Goal: Find specific page/section: Find specific page/section

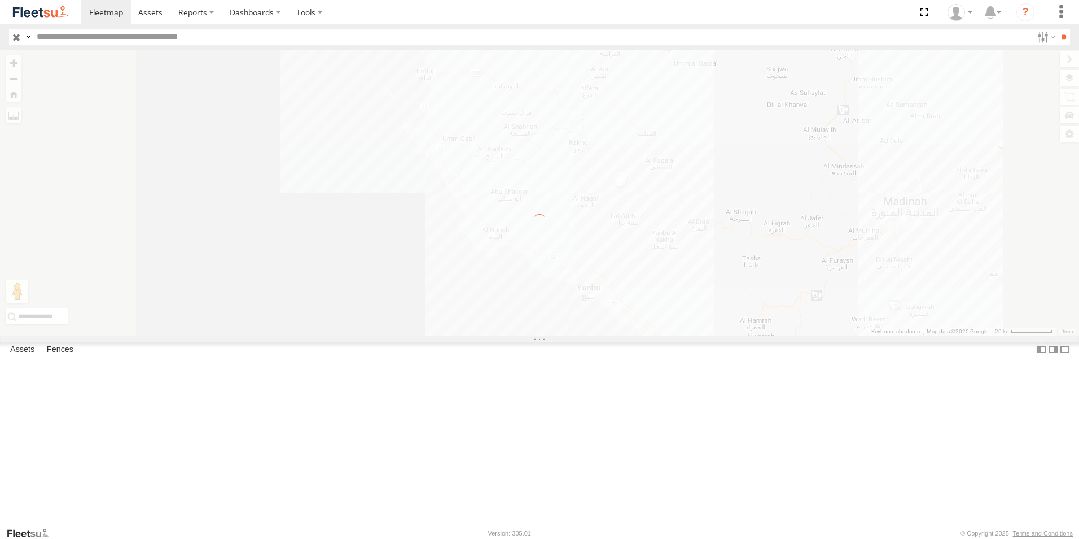
click at [0, 0] on label "×" at bounding box center [0, 0] width 0 height 0
click at [43, 14] on img at bounding box center [40, 12] width 59 height 15
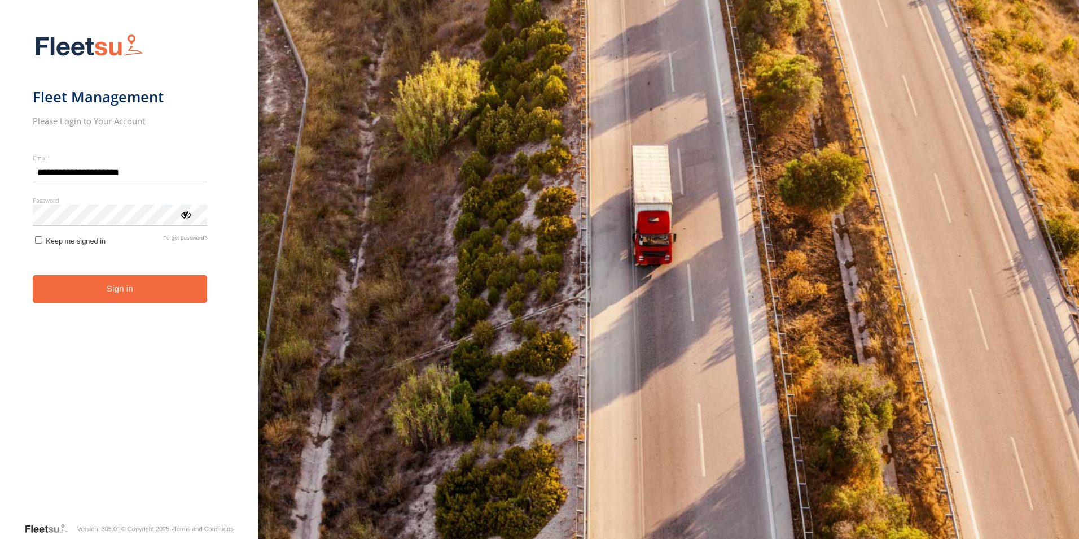
click at [126, 293] on button "Sign in" at bounding box center [120, 289] width 174 height 28
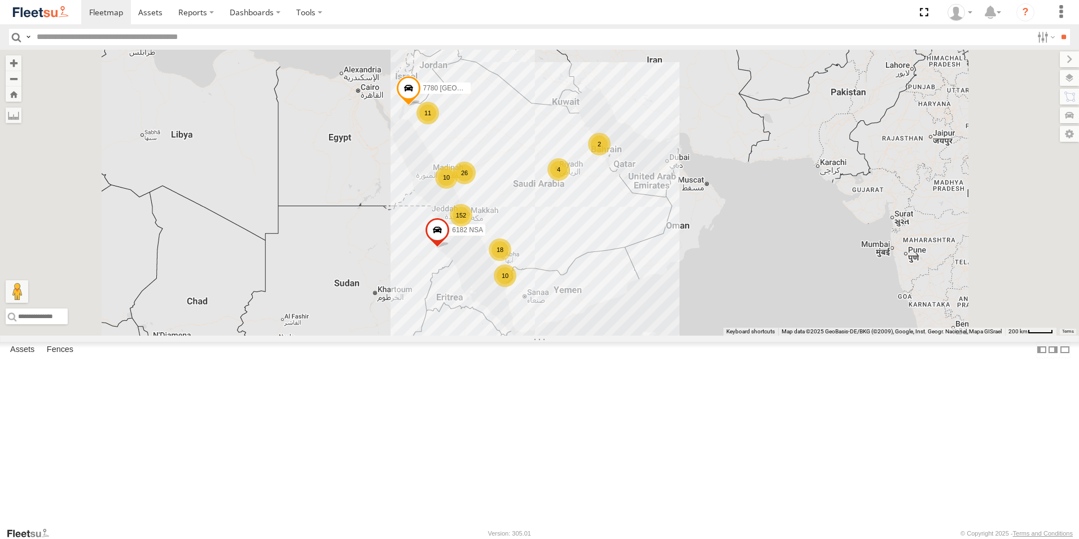
scroll to position [508, 0]
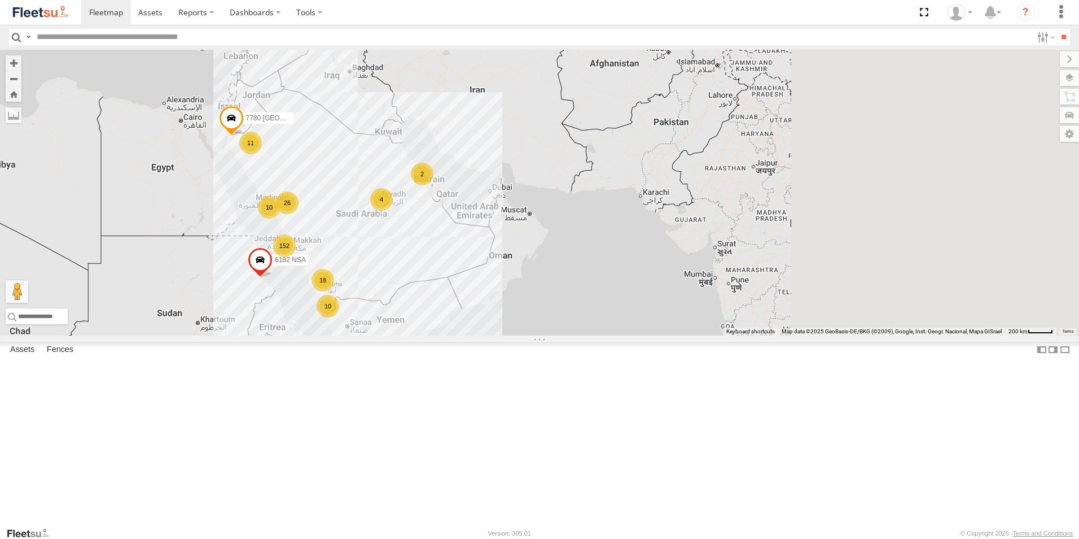
drag, startPoint x: 924, startPoint y: 194, endPoint x: 752, endPoint y: 311, distance: 207.9
click at [752, 311] on div "7780 USA 6182 NSA 152 11 10 18 26 2 4 10" at bounding box center [539, 193] width 1079 height 286
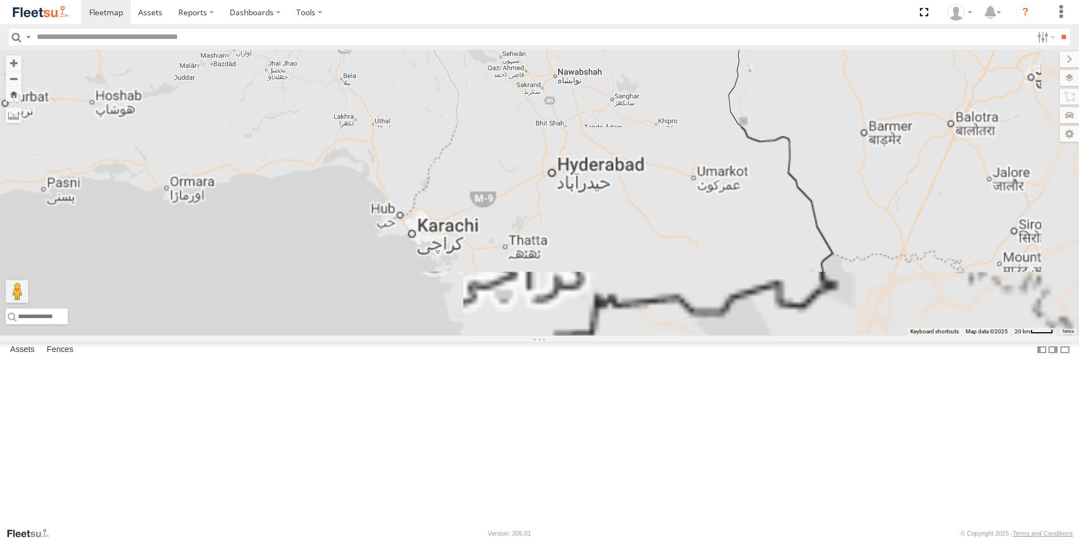
drag, startPoint x: 697, startPoint y: 483, endPoint x: 698, endPoint y: 203, distance: 280.6
click at [698, 203] on div "7780 USA 6182 NSA" at bounding box center [539, 193] width 1079 height 286
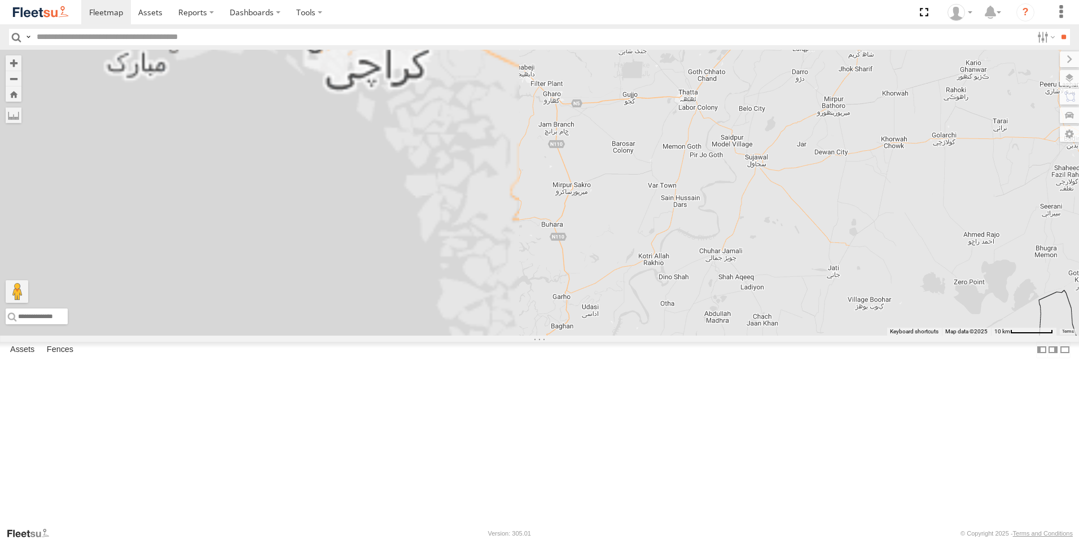
drag, startPoint x: 323, startPoint y: 194, endPoint x: 599, endPoint y: 274, distance: 288.0
click at [599, 274] on div "7780 USA 6182 NSA" at bounding box center [539, 193] width 1079 height 286
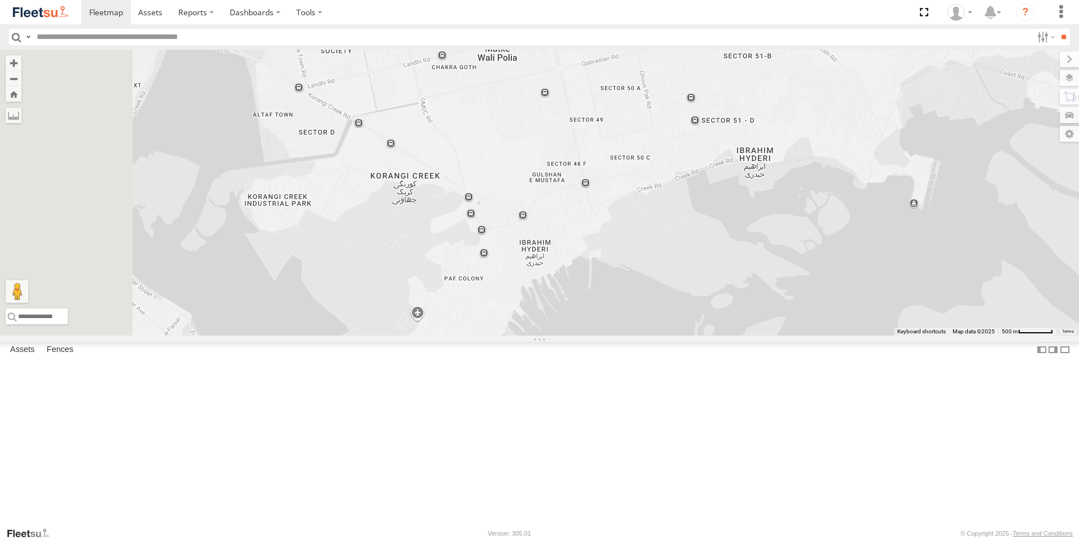
drag, startPoint x: 492, startPoint y: 142, endPoint x: 579, endPoint y: 225, distance: 120.2
click at [579, 225] on div "7780 USA 6182 NSA" at bounding box center [539, 193] width 1079 height 286
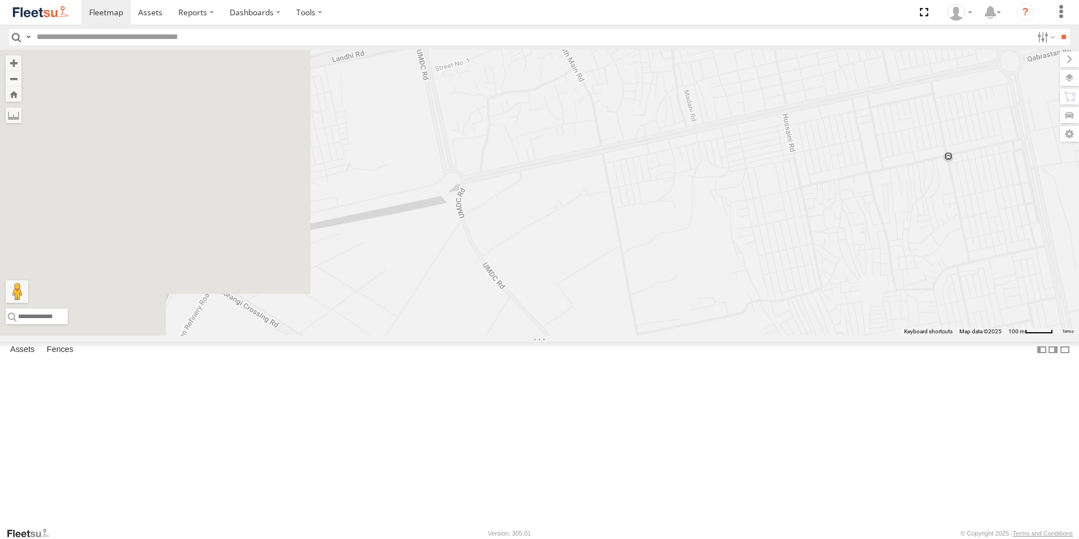
drag, startPoint x: 420, startPoint y: 119, endPoint x: 702, endPoint y: 287, distance: 328.4
click at [702, 287] on div "7780 USA 6182 NSA" at bounding box center [539, 193] width 1079 height 286
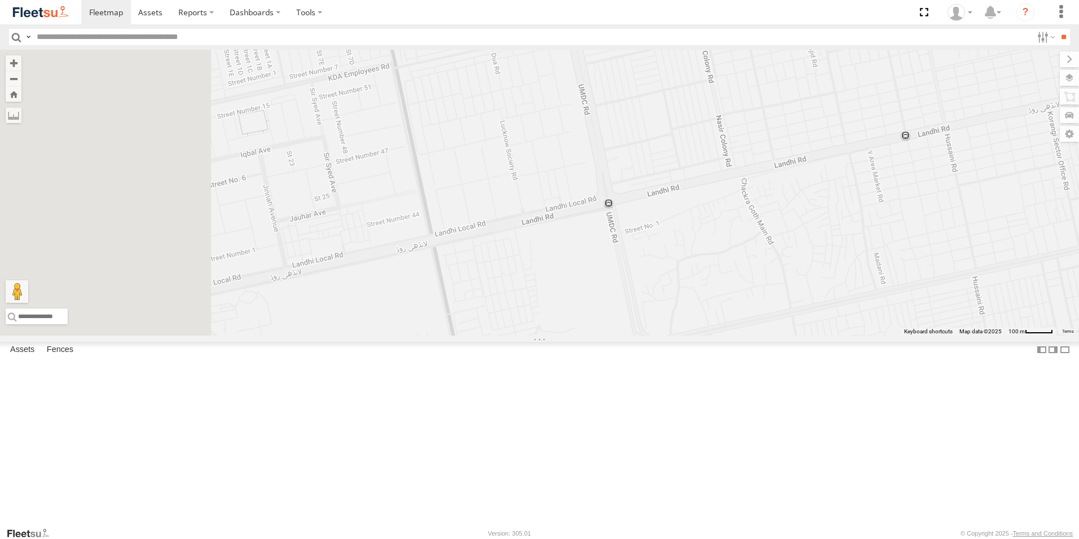
drag, startPoint x: 529, startPoint y: 178, endPoint x: 719, endPoint y: 344, distance: 251.2
click at [719, 335] on div "7780 USA 6182 NSA" at bounding box center [539, 193] width 1079 height 286
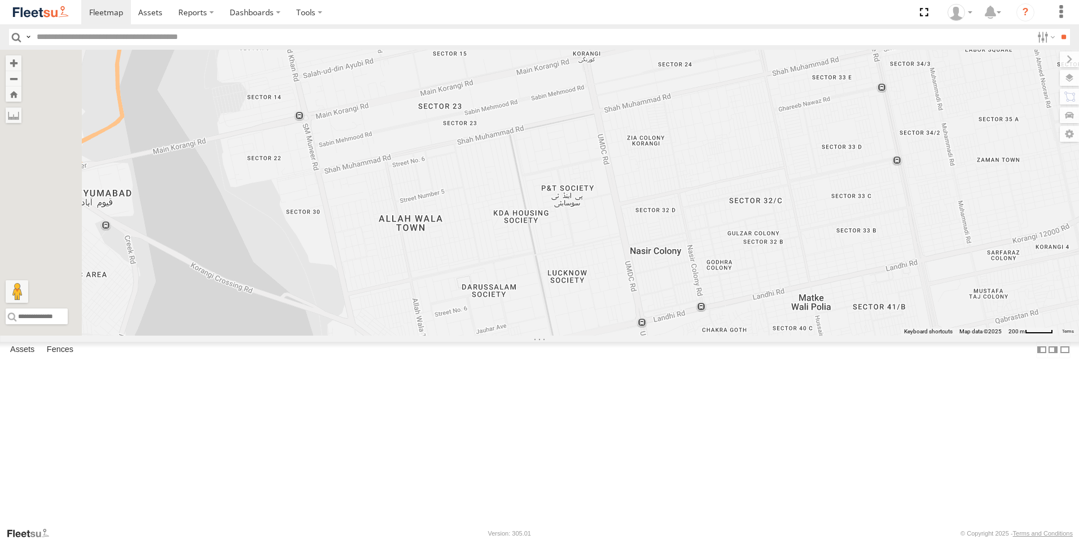
drag, startPoint x: 409, startPoint y: 157, endPoint x: 503, endPoint y: 317, distance: 184.7
click at [503, 317] on div "7780 USA 6182 NSA" at bounding box center [539, 193] width 1079 height 286
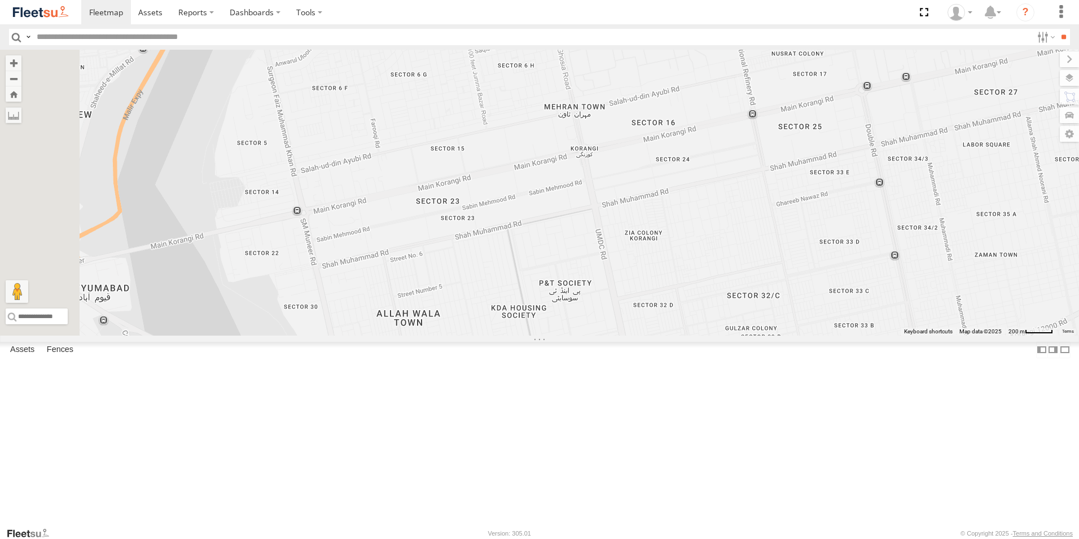
drag, startPoint x: 465, startPoint y: 165, endPoint x: 460, endPoint y: 260, distance: 94.9
click at [460, 260] on div "7780 USA 6182 NSA" at bounding box center [539, 193] width 1079 height 286
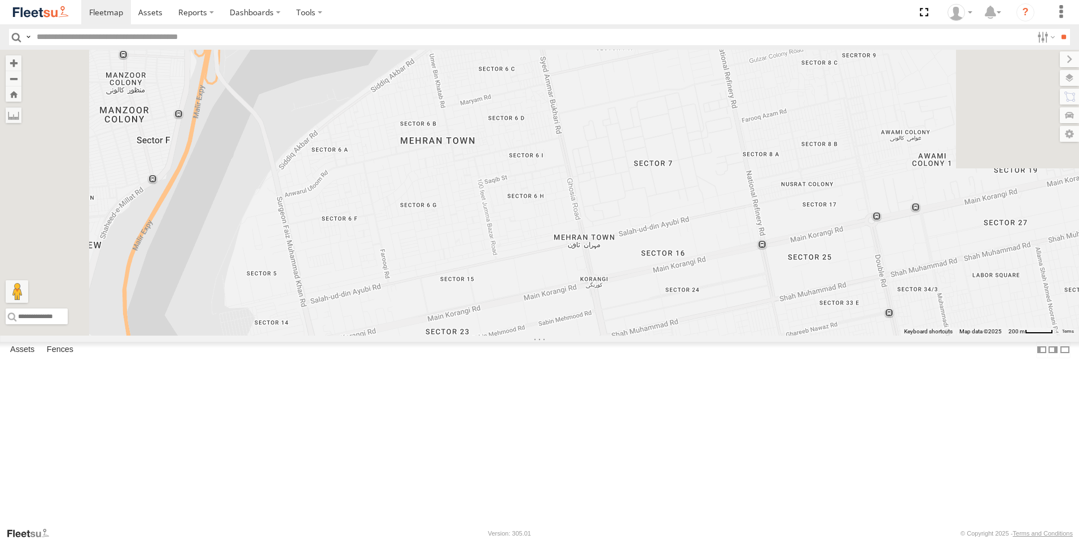
drag, startPoint x: 495, startPoint y: 131, endPoint x: 504, endPoint y: 265, distance: 134.7
click at [504, 265] on div "7780 USA 6182 NSA" at bounding box center [539, 193] width 1079 height 286
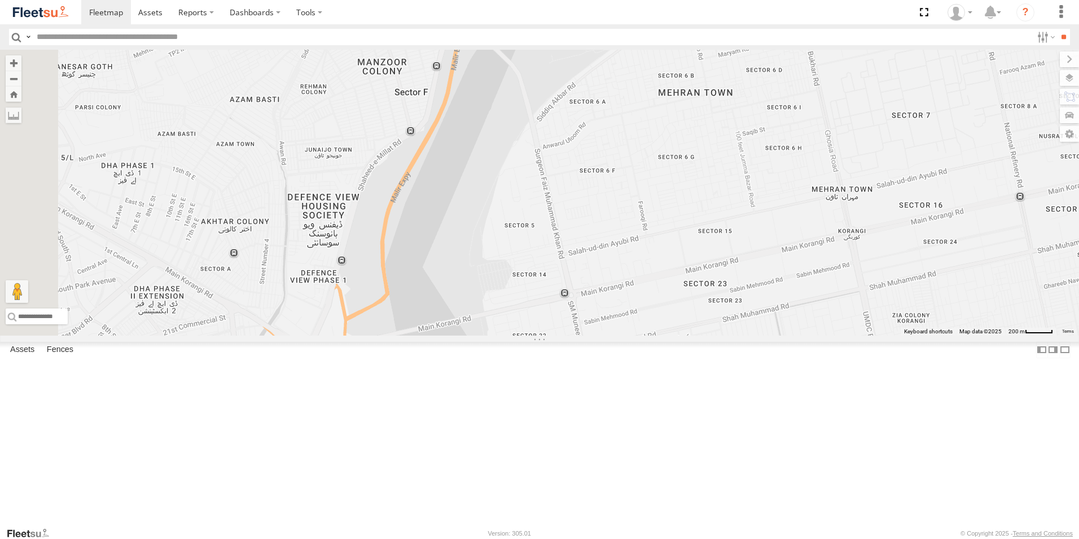
drag, startPoint x: 601, startPoint y: 261, endPoint x: 858, endPoint y: 212, distance: 262.1
click at [858, 212] on div "7780 USA 6182 NSA" at bounding box center [539, 193] width 1079 height 286
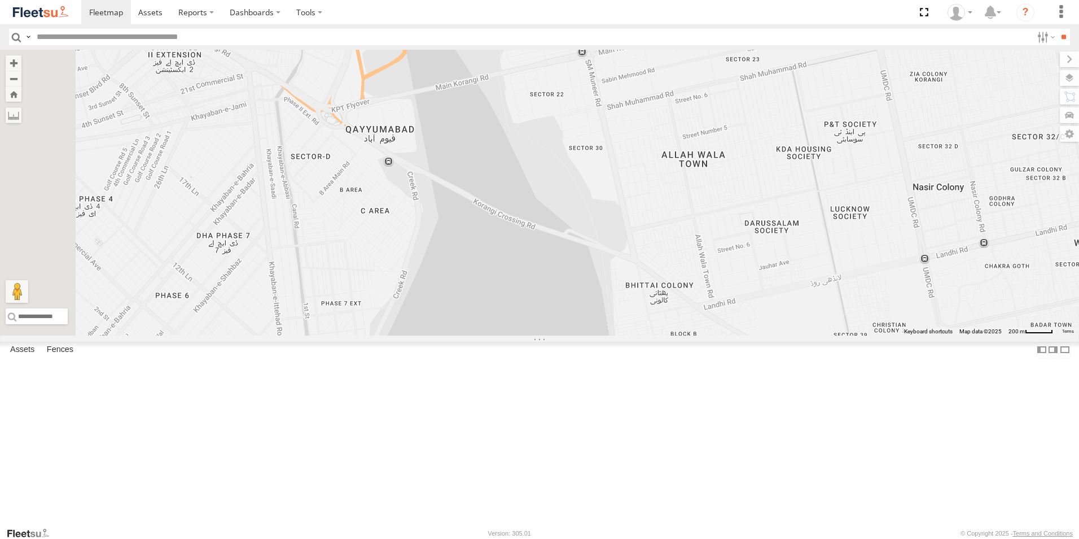
drag, startPoint x: 667, startPoint y: 323, endPoint x: 685, endPoint y: 78, distance: 246.2
click at [685, 78] on div "7780 USA 6182 NSA" at bounding box center [539, 193] width 1079 height 286
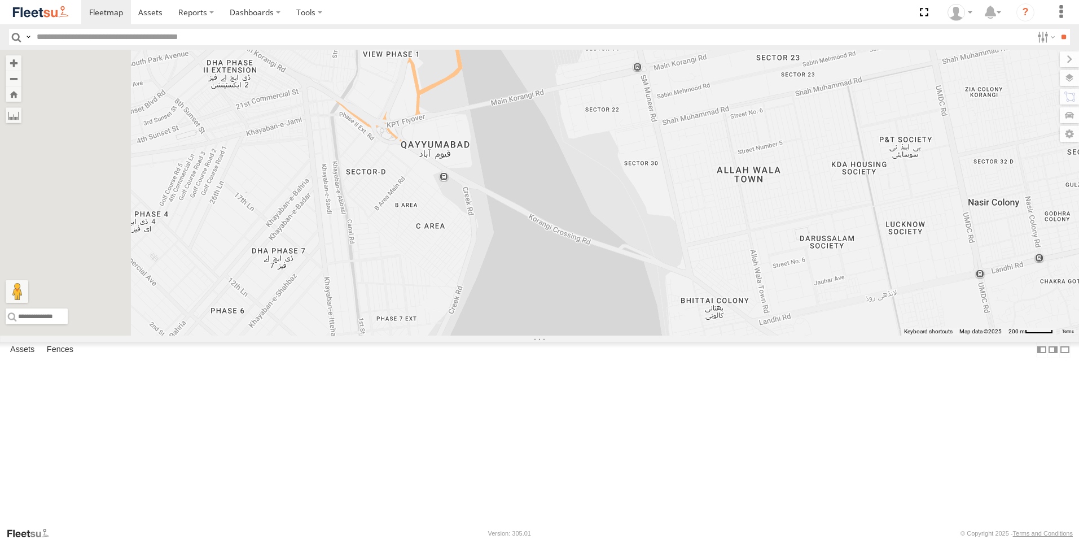
drag, startPoint x: 627, startPoint y: 247, endPoint x: 682, endPoint y: 262, distance: 57.4
click at [682, 262] on div "7780 USA 6182 NSA" at bounding box center [539, 193] width 1079 height 286
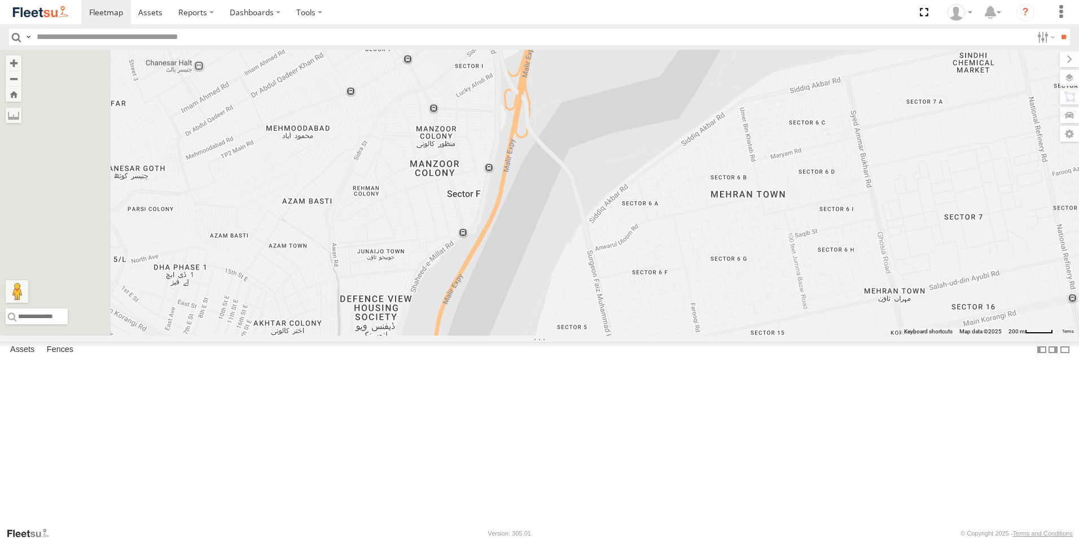
drag, startPoint x: 578, startPoint y: 145, endPoint x: 570, endPoint y: 425, distance: 280.1
click at [557, 335] on div "7780 USA 6182 NSA" at bounding box center [539, 193] width 1079 height 286
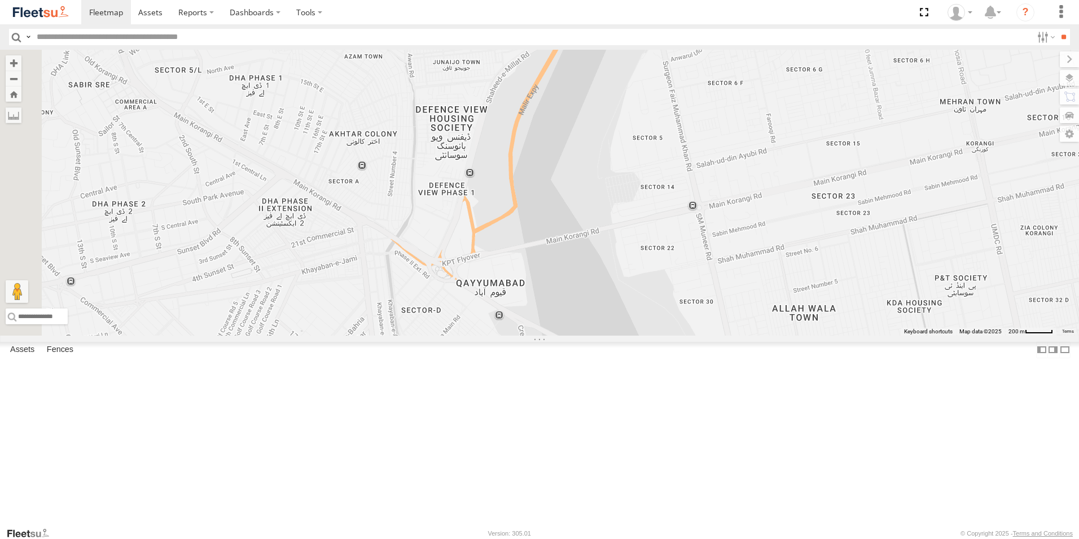
drag, startPoint x: 774, startPoint y: 244, endPoint x: 849, endPoint y: 61, distance: 197.5
click at [849, 61] on div "7780 USA 6182 NSA" at bounding box center [539, 193] width 1079 height 286
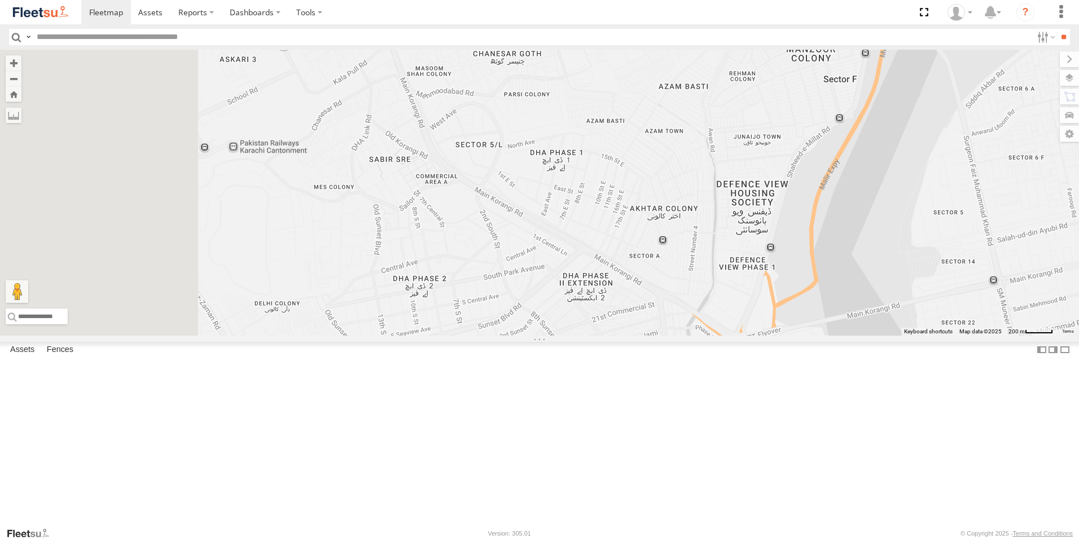
drag, startPoint x: 472, startPoint y: 350, endPoint x: 774, endPoint y: 425, distance: 311.1
click at [774, 335] on div "7780 USA 6182 NSA" at bounding box center [539, 193] width 1079 height 286
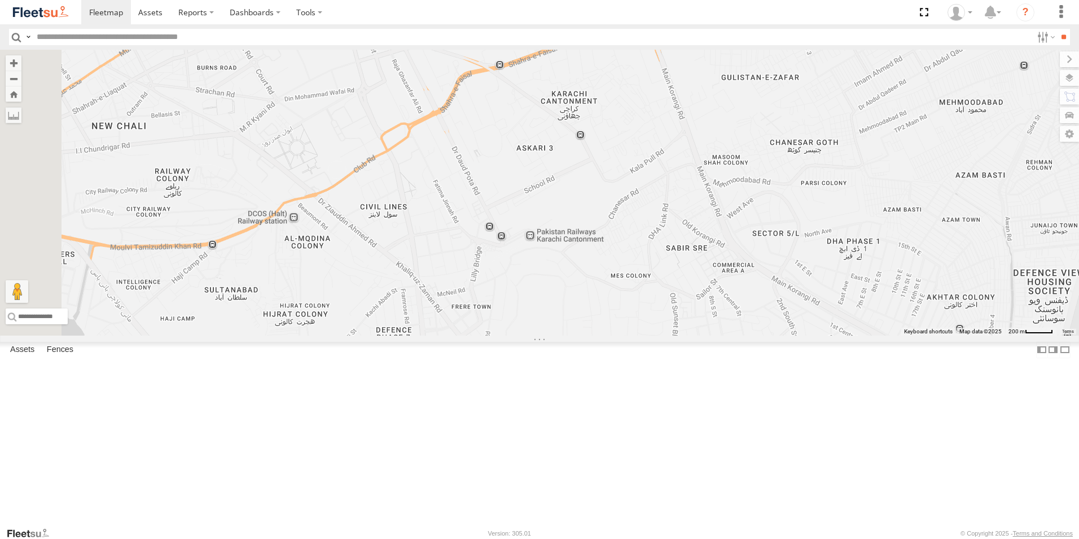
drag, startPoint x: 373, startPoint y: 154, endPoint x: 670, endPoint y: 243, distance: 310.2
click at [670, 243] on div "7780 USA 6182 NSA" at bounding box center [539, 193] width 1079 height 286
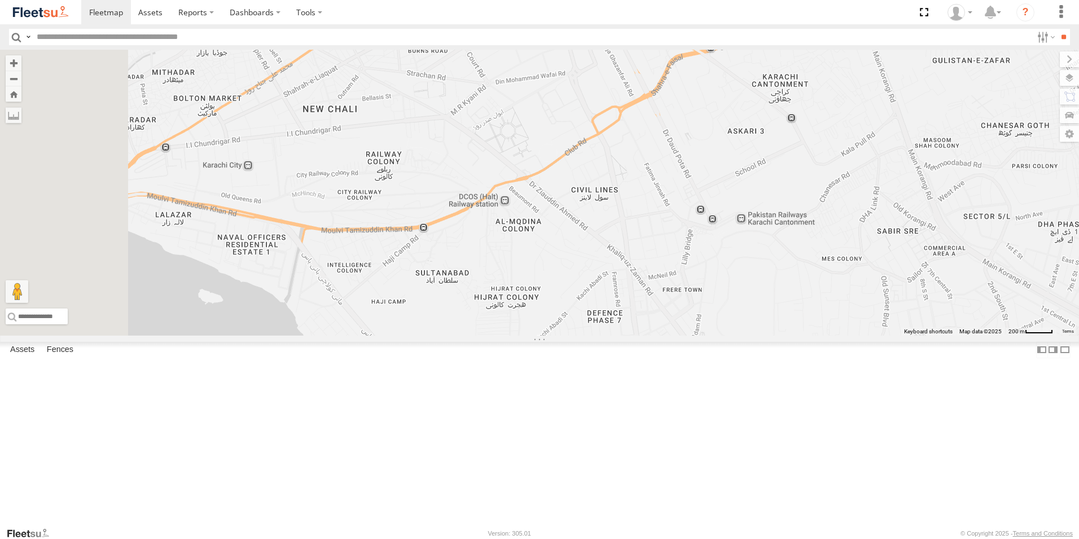
drag, startPoint x: 320, startPoint y: 348, endPoint x: 535, endPoint y: 331, distance: 215.2
click at [535, 331] on div "7780 USA 6182 NSA" at bounding box center [539, 193] width 1079 height 286
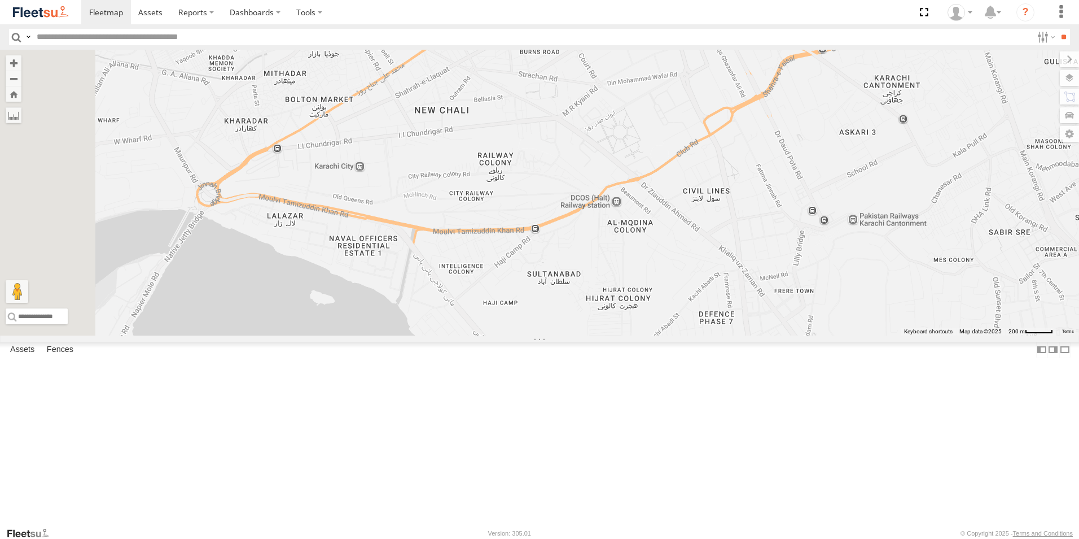
drag, startPoint x: 314, startPoint y: 315, endPoint x: 430, endPoint y: 316, distance: 115.7
click at [430, 316] on div "7780 USA 6182 NSA" at bounding box center [539, 193] width 1079 height 286
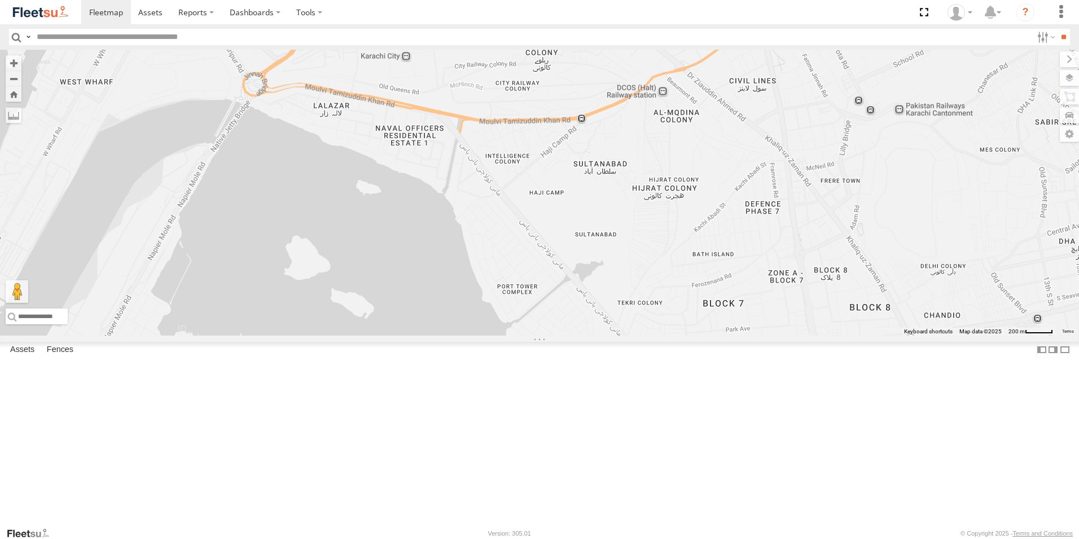
drag, startPoint x: 358, startPoint y: 308, endPoint x: 403, endPoint y: 195, distance: 122.1
click at [404, 198] on div "7780 USA 6182 NSA" at bounding box center [539, 193] width 1079 height 286
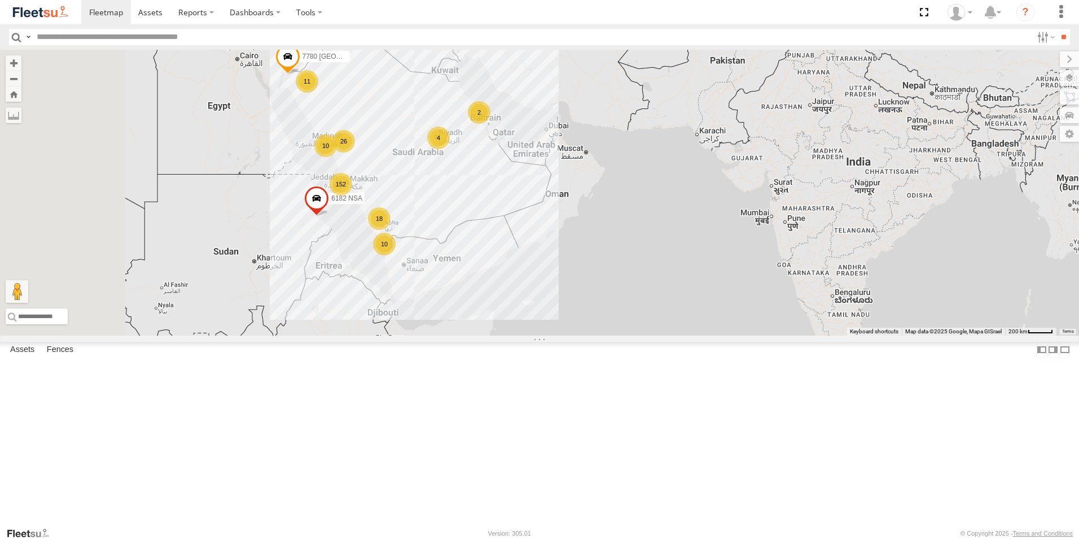
drag, startPoint x: 459, startPoint y: 237, endPoint x: 617, endPoint y: 261, distance: 160.0
click at [617, 261] on div "7780 USA 6182 NSA 152 11 10 18 26 2 4 10" at bounding box center [539, 193] width 1079 height 286
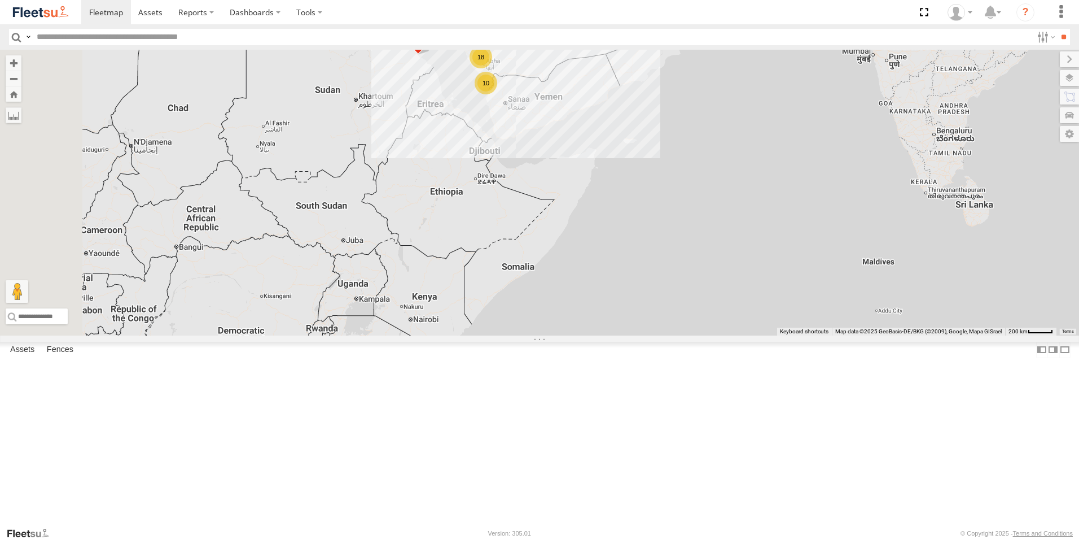
drag, startPoint x: 395, startPoint y: 310, endPoint x: 614, endPoint y: 222, distance: 236.3
click at [614, 222] on div "7780 USA 6182 NSA 152 11 10 18 26 2 4 10" at bounding box center [539, 193] width 1079 height 286
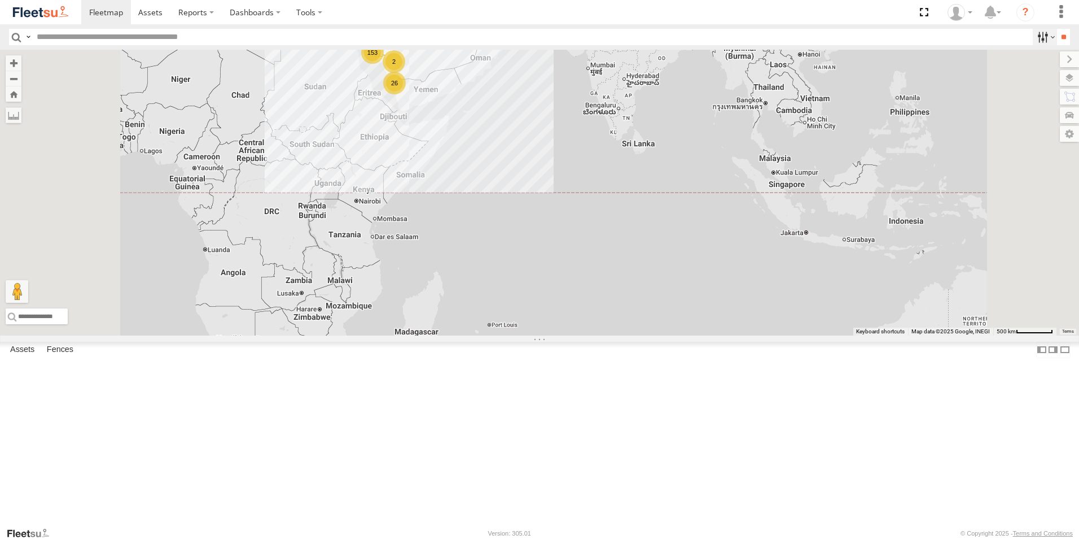
click at [1034, 43] on label at bounding box center [1045, 37] width 24 height 16
click at [0, 0] on span "Yanbu Outlet" at bounding box center [0, 0] width 0 height 0
click at [1064, 44] on input "**" at bounding box center [1063, 37] width 13 height 16
